Goal: Task Accomplishment & Management: Use online tool/utility

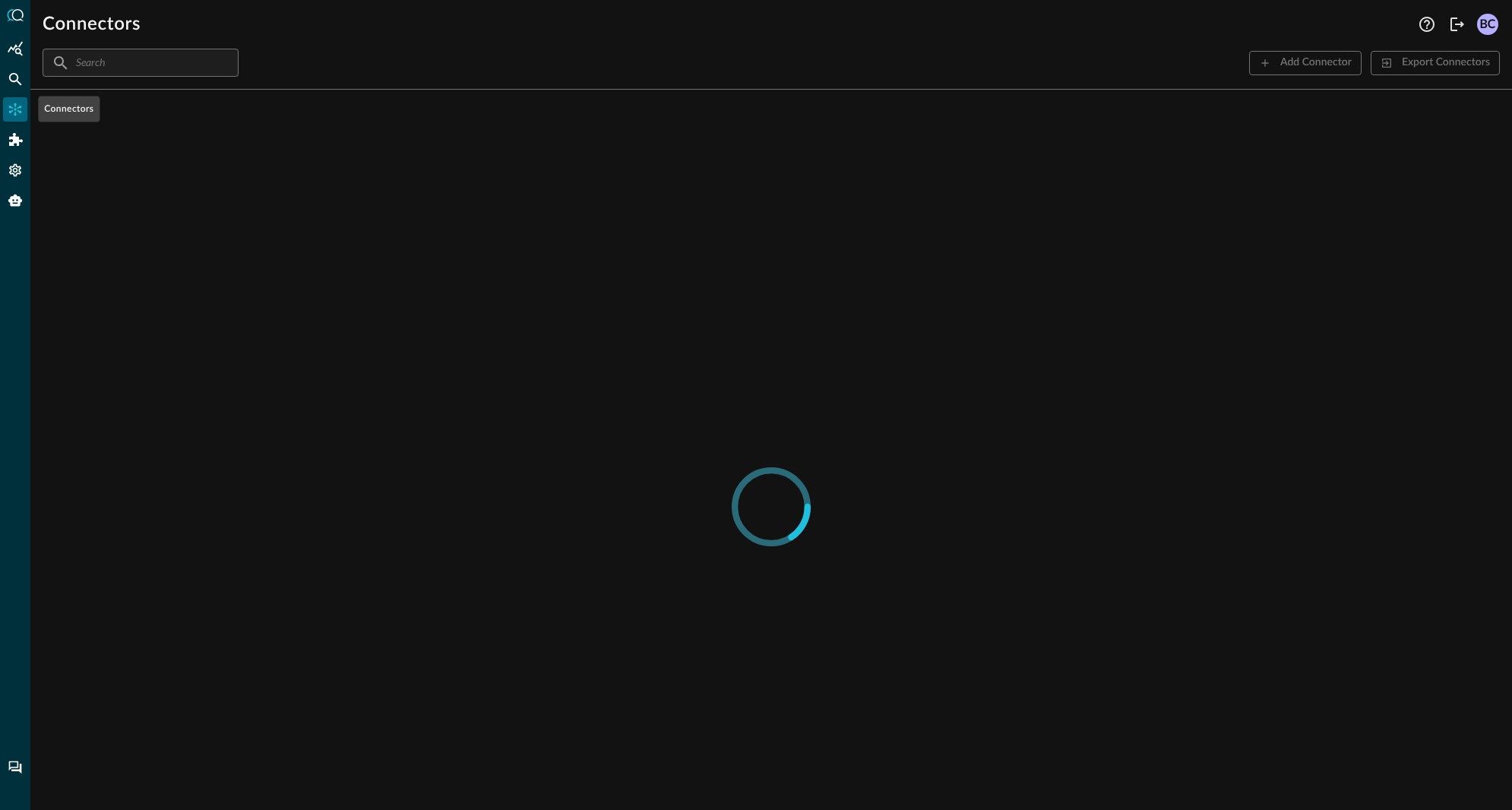
click at [15, 106] on icon "Connectors" at bounding box center [16, 109] width 13 height 13
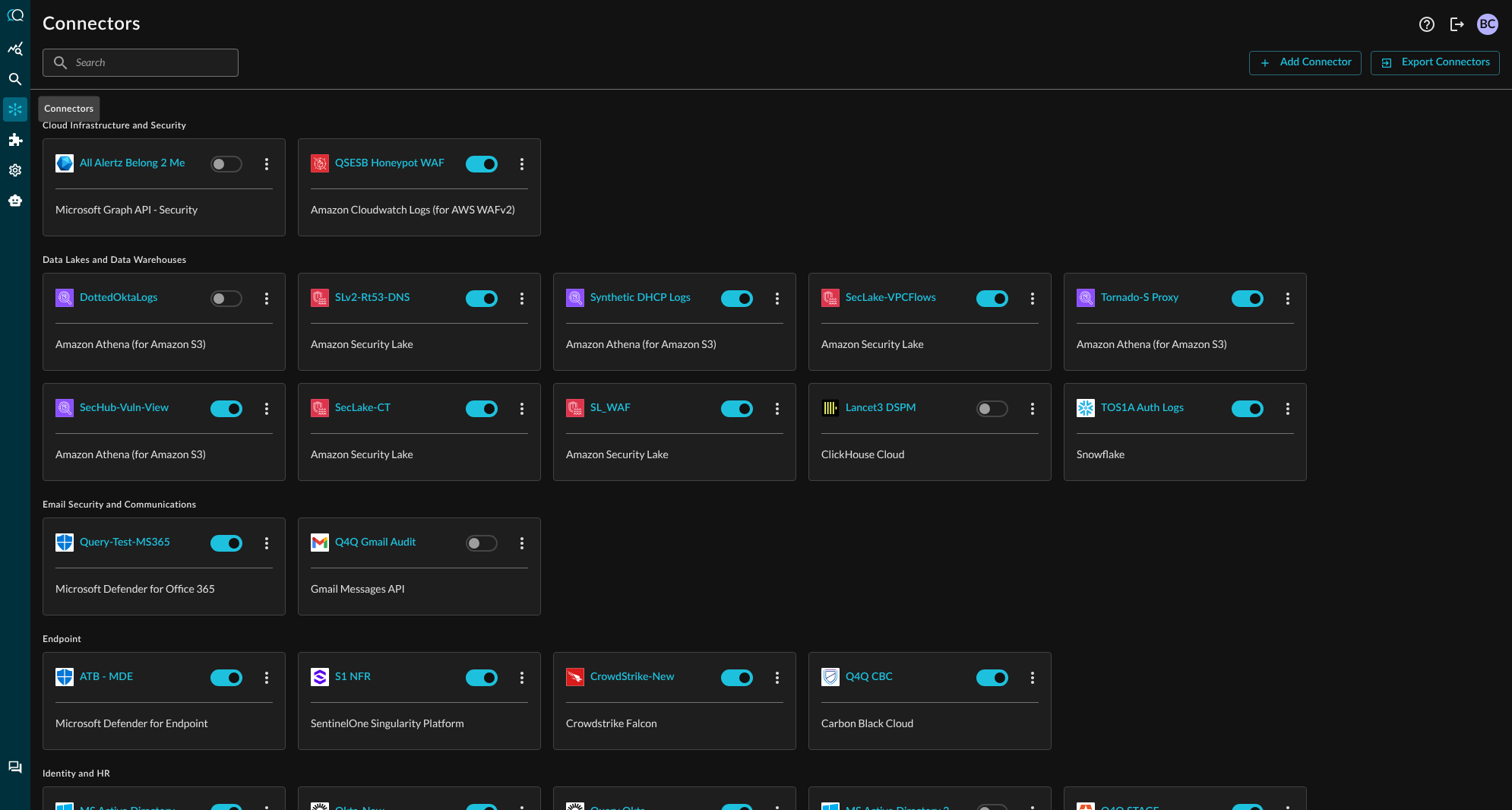
click at [17, 108] on icon "Connectors" at bounding box center [15, 109] width 15 height 15
click at [14, 74] on icon "Federated Search" at bounding box center [15, 79] width 15 height 15
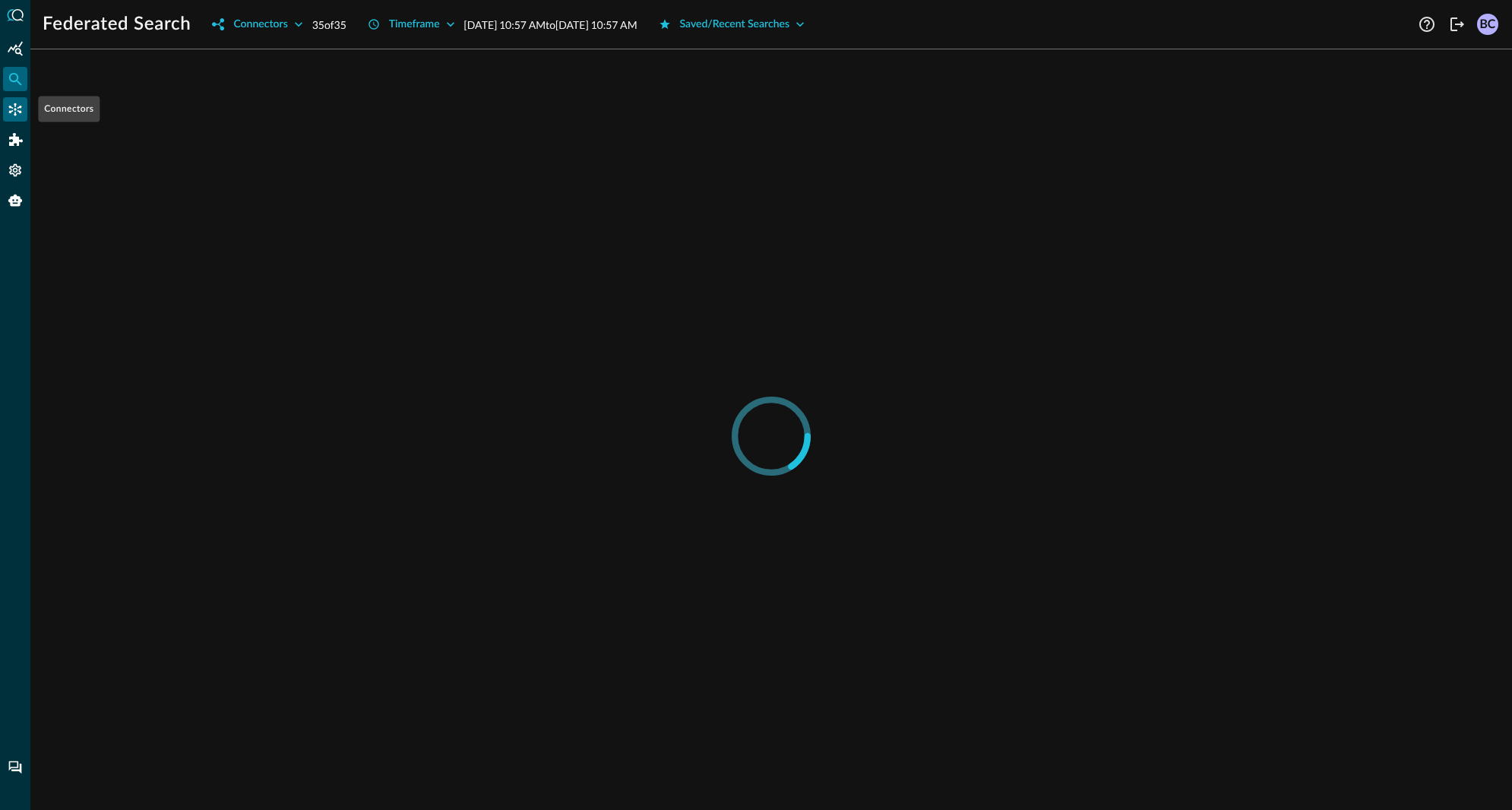
click at [14, 105] on icon "Connectors" at bounding box center [15, 109] width 15 height 15
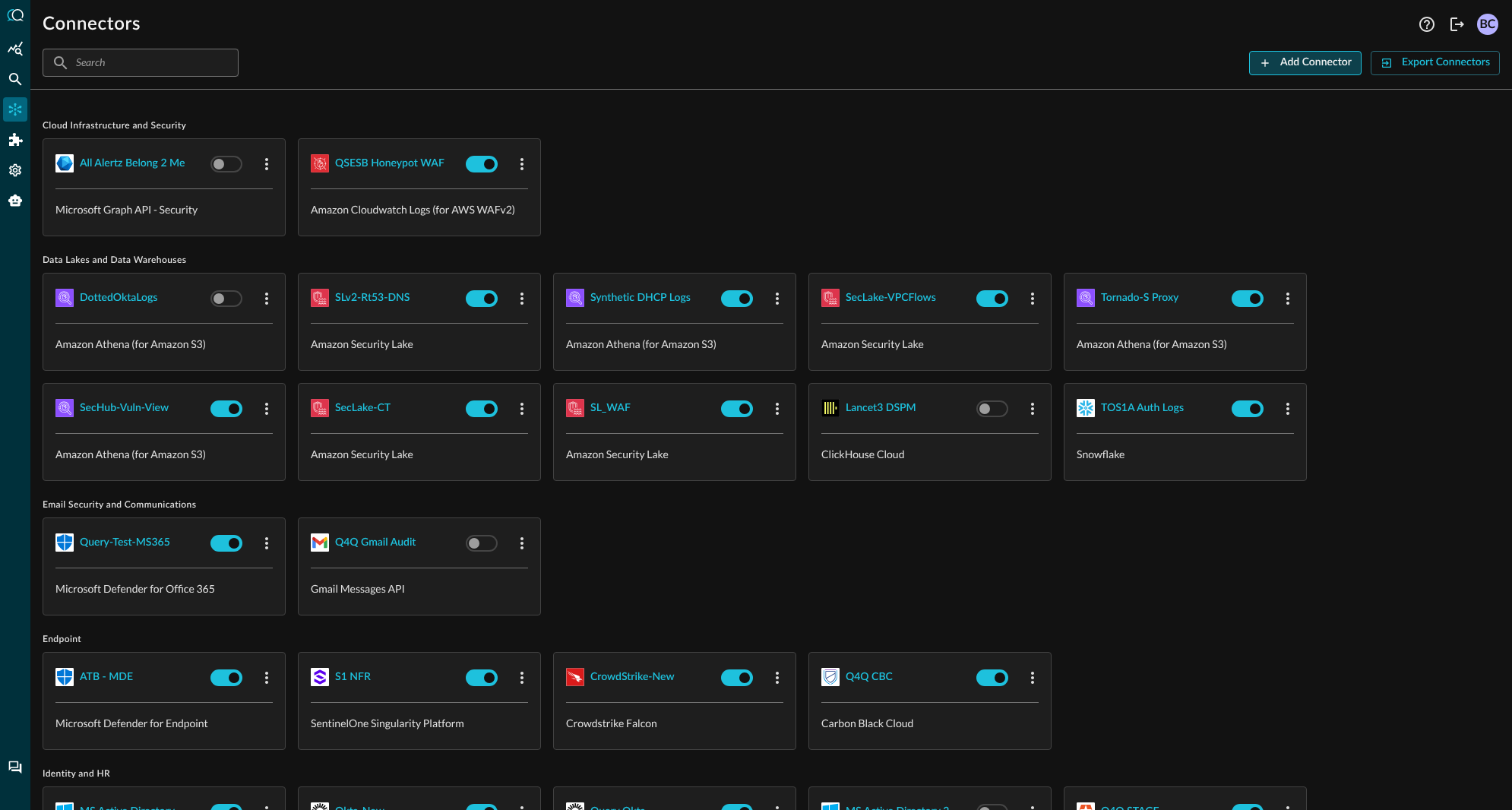
click at [1306, 57] on div "Add Connector" at bounding box center [1315, 62] width 71 height 19
